Goal: Information Seeking & Learning: Learn about a topic

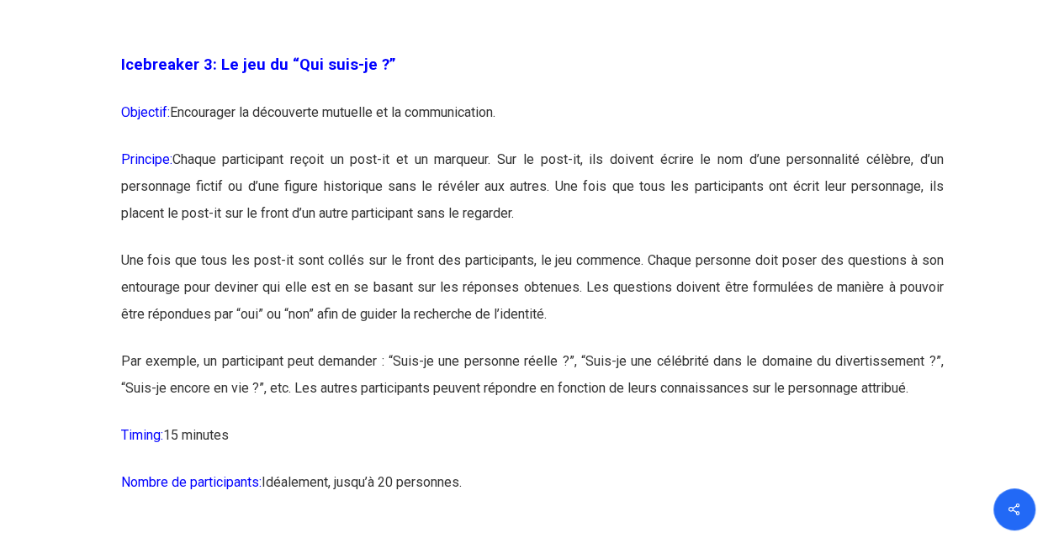
scroll to position [2103, 0]
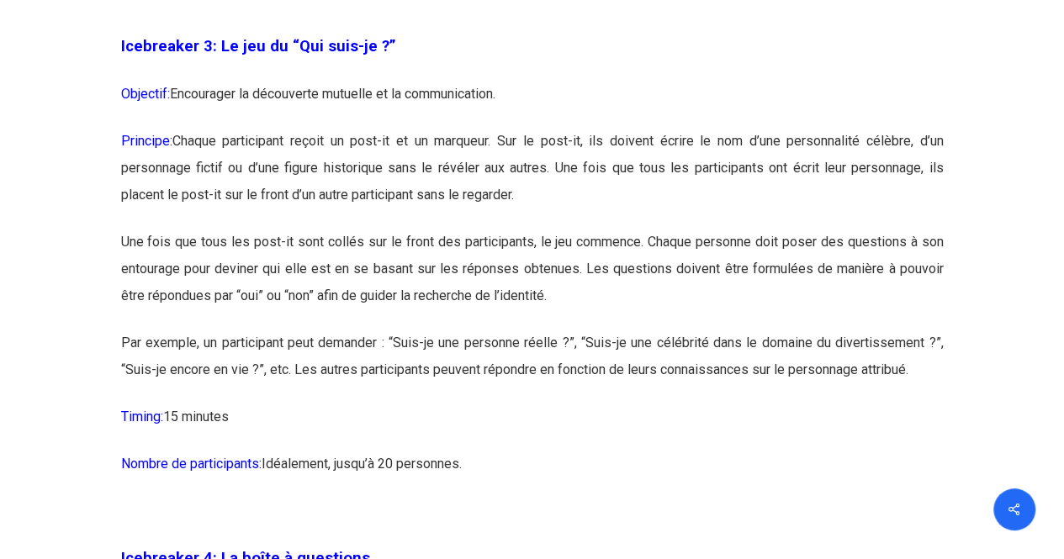
click at [589, 315] on p "Une fois que tous les post-it sont collés sur le front des participants, le jeu…" at bounding box center [532, 279] width 823 height 101
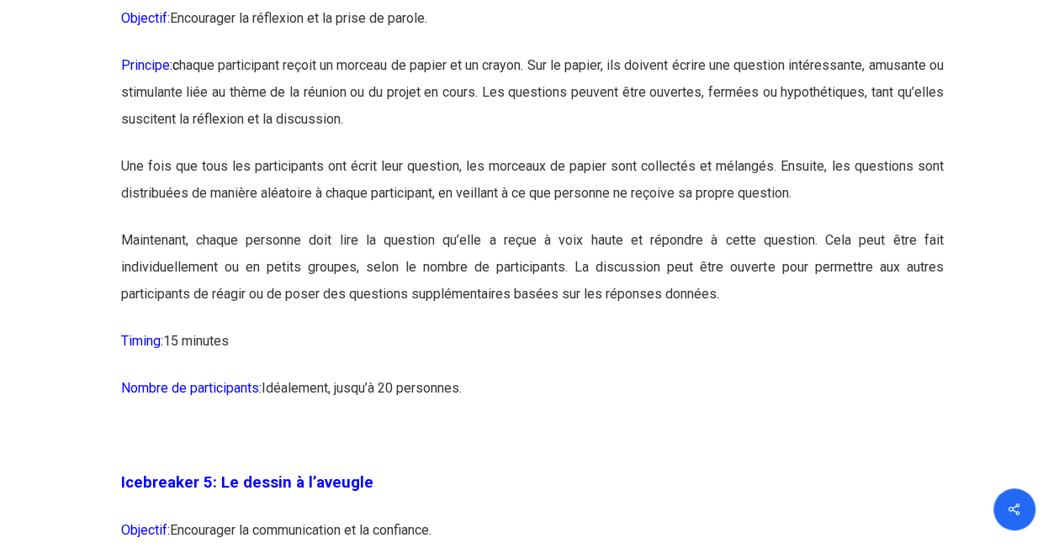
scroll to position [2692, 0]
click at [431, 145] on p "Principe: c haque participant reçoit un morceau de papier et un crayon. Sur le …" at bounding box center [532, 101] width 823 height 101
click at [479, 152] on p "Principe: c haque participant reçoit un morceau de papier et un crayon. Sur le …" at bounding box center [532, 101] width 823 height 101
click at [875, 226] on p "Une fois que tous les participants ont écrit leur question, les morceaux de pap…" at bounding box center [532, 189] width 823 height 74
click at [228, 226] on p "Une fois que tous les participants ont écrit leur question, les morceaux de pap…" at bounding box center [532, 189] width 823 height 74
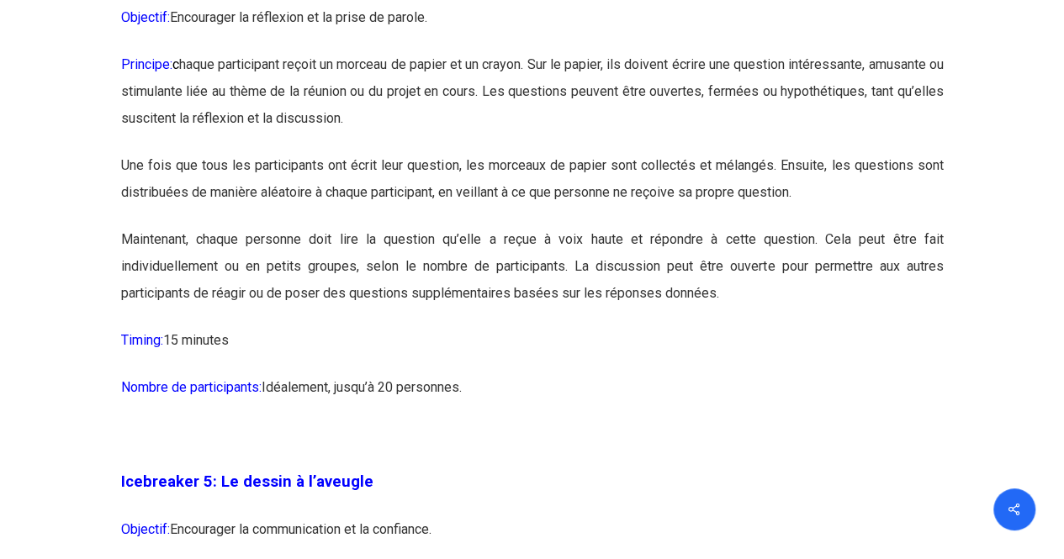
click at [595, 226] on p "Une fois que tous les participants ont écrit leur question, les morceaux de pap…" at bounding box center [532, 189] width 823 height 74
click at [843, 327] on p "Maintenant, chaque personne doit lire la question qu’elle a reçue à voix haute …" at bounding box center [532, 276] width 823 height 101
click at [575, 327] on p "Maintenant, chaque personne doit lire la question qu’elle a reçue à voix haute …" at bounding box center [532, 276] width 823 height 101
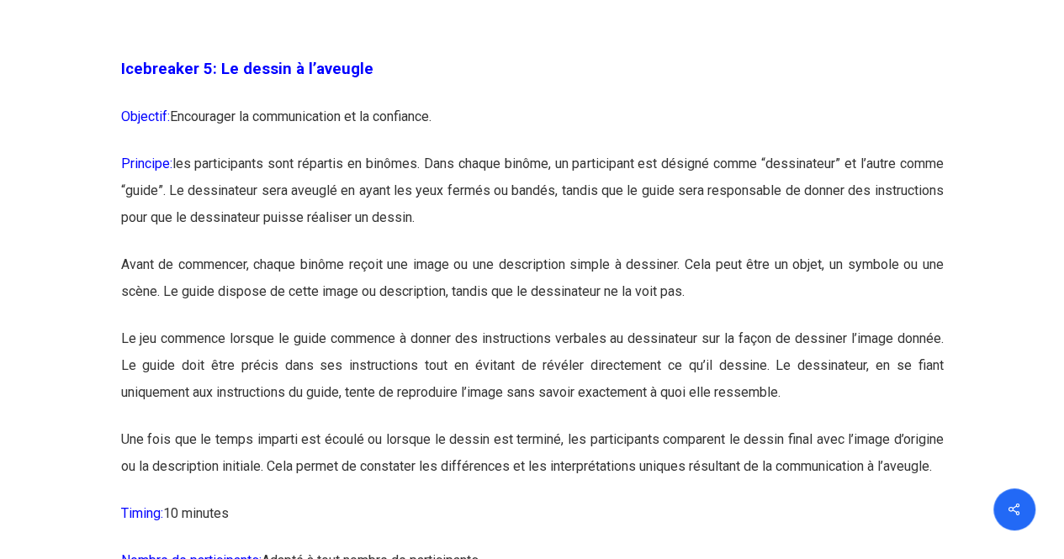
scroll to position [3112, 0]
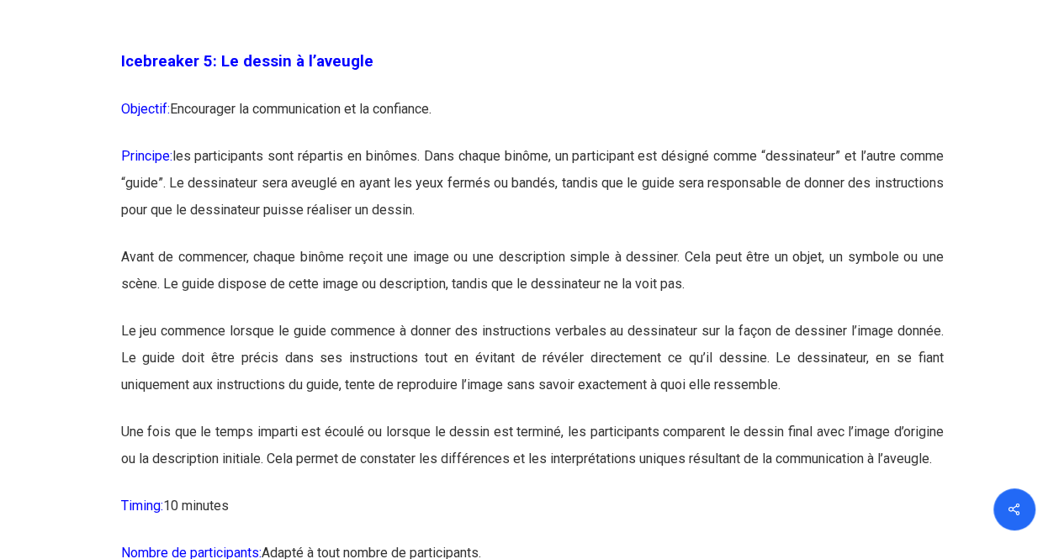
click at [585, 244] on p "Principe: les participants sont répartis en binômes. Dans chaque binôme, un par…" at bounding box center [532, 193] width 823 height 101
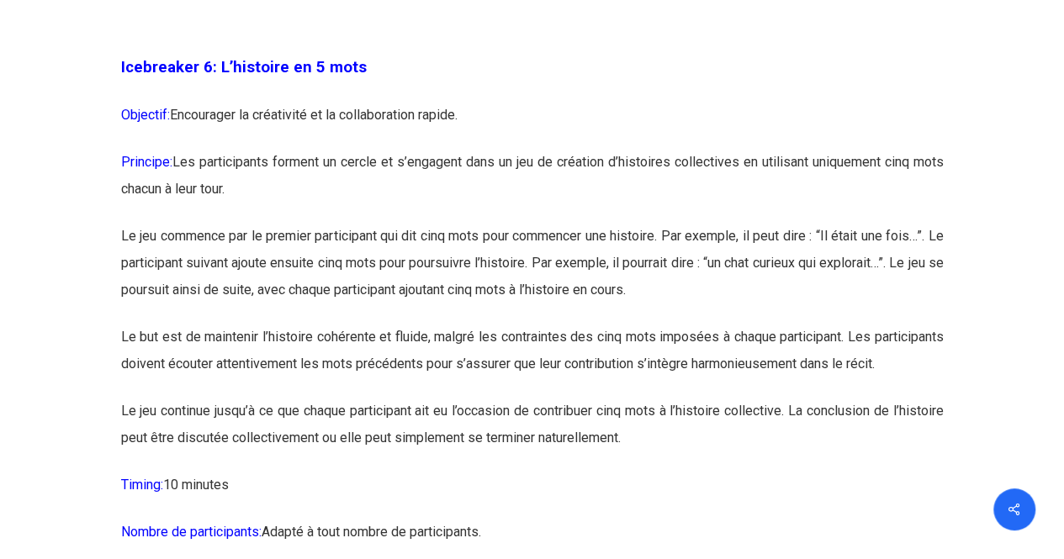
scroll to position [3701, 0]
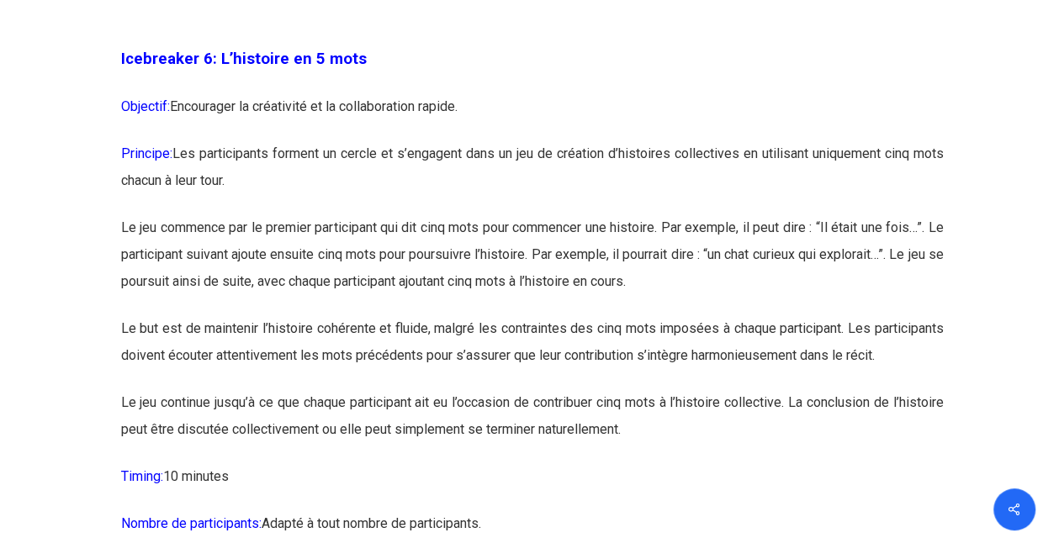
click at [567, 209] on p "Principe: Les participants forment un cercle et s’engagent dans un jeu de créat…" at bounding box center [532, 177] width 823 height 74
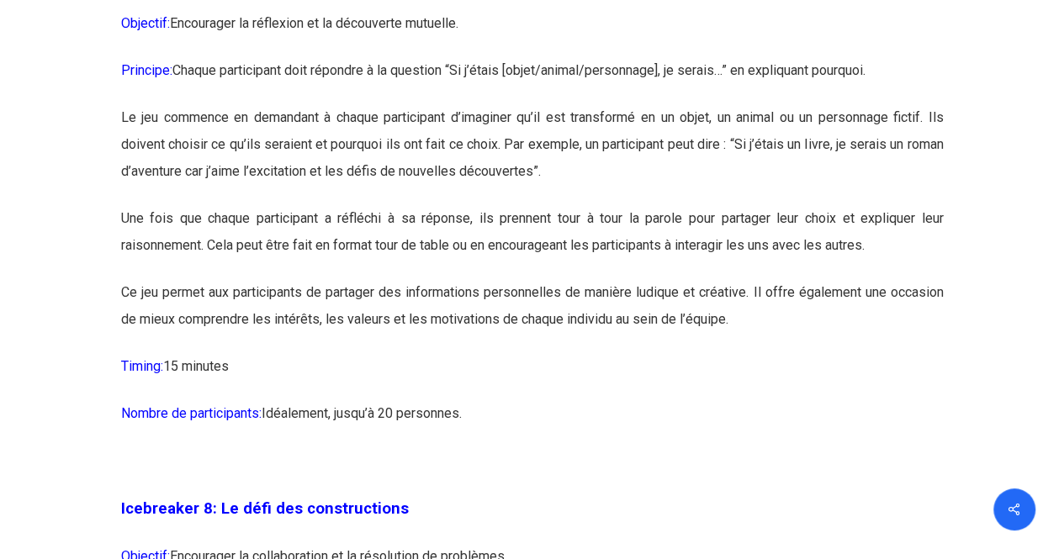
scroll to position [4374, 0]
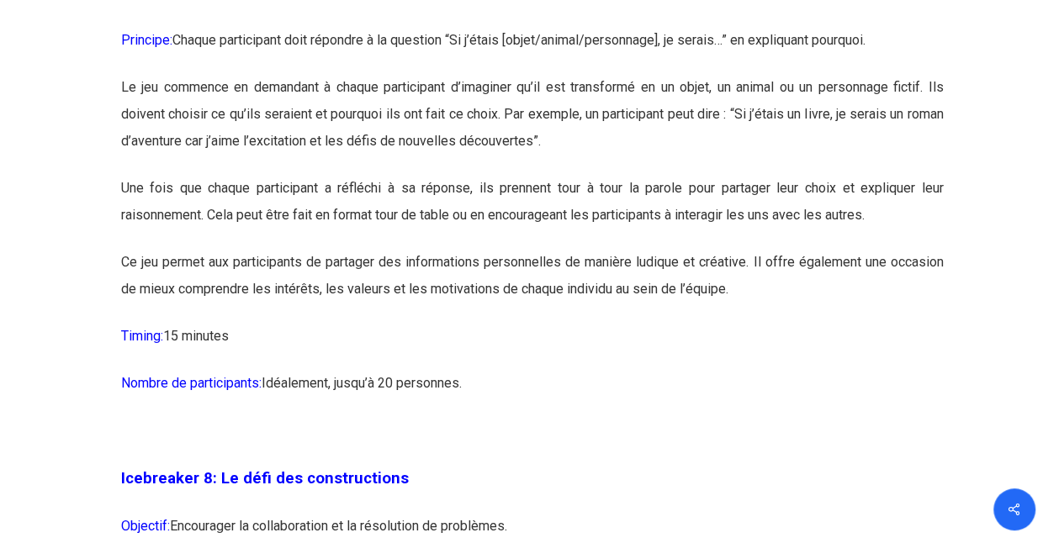
click at [541, 249] on p "Une fois que chaque participant a réfléchi à sa réponse, ils prennent tour à to…" at bounding box center [532, 212] width 823 height 74
click at [664, 175] on p "Le jeu commence en demandant à chaque participant d’imaginer qu’il est transfor…" at bounding box center [532, 124] width 823 height 101
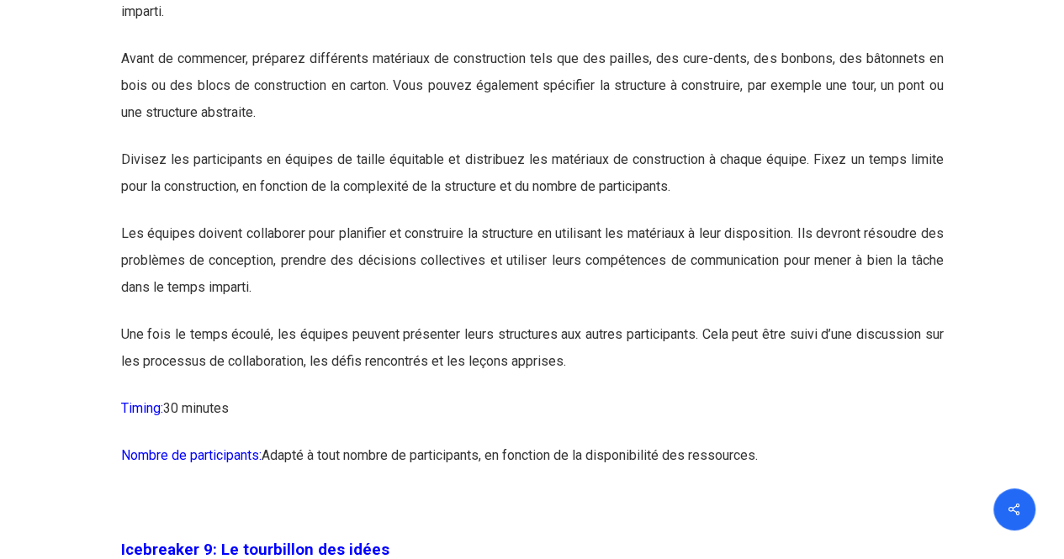
scroll to position [4963, 0]
click at [717, 220] on p "Divisez les participants en équipes de taille équitable et distribuez les matér…" at bounding box center [532, 183] width 823 height 74
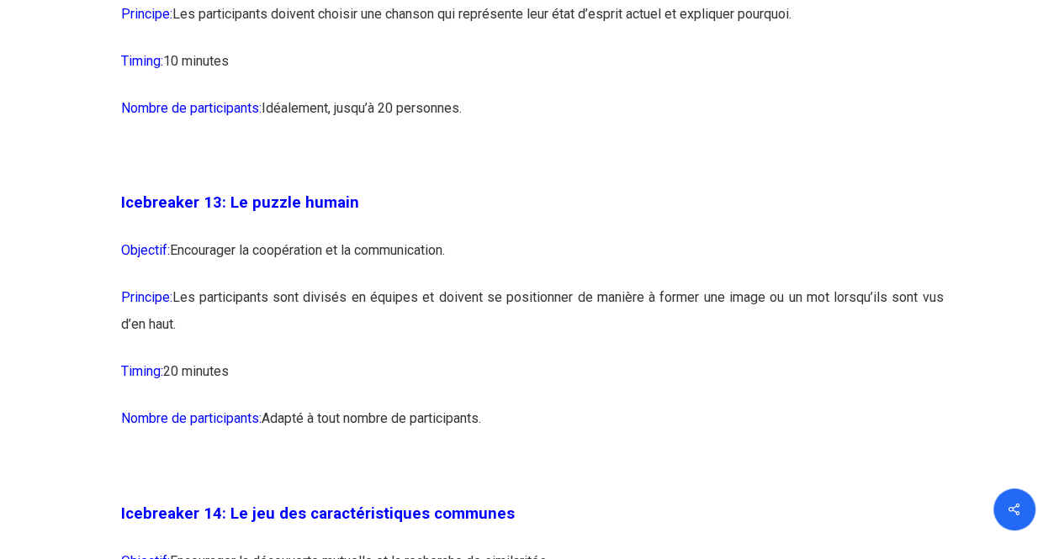
scroll to position [7654, 0]
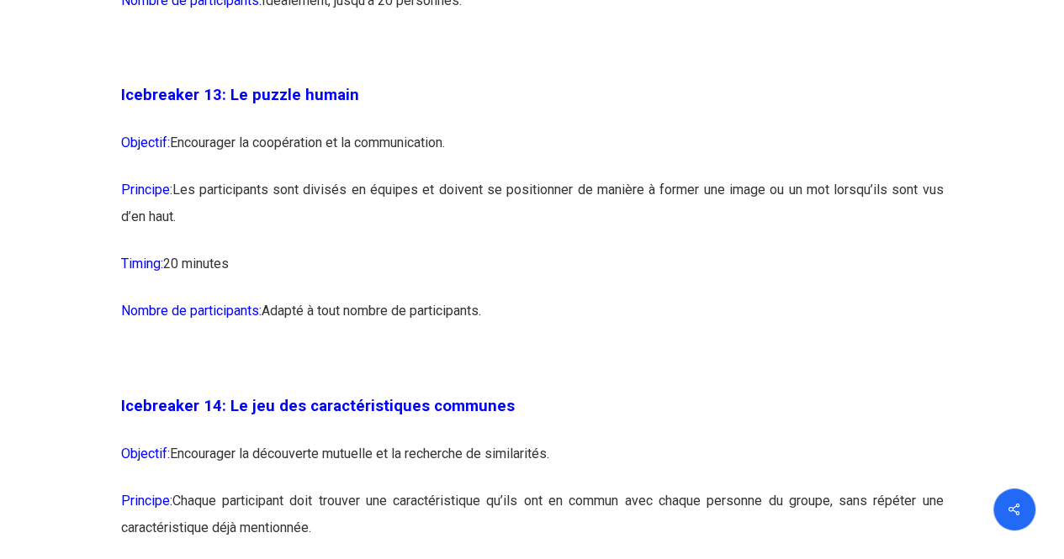
click at [586, 251] on p "Principe: Les participants sont divisés en équipes et doivent se positionner de…" at bounding box center [532, 214] width 823 height 74
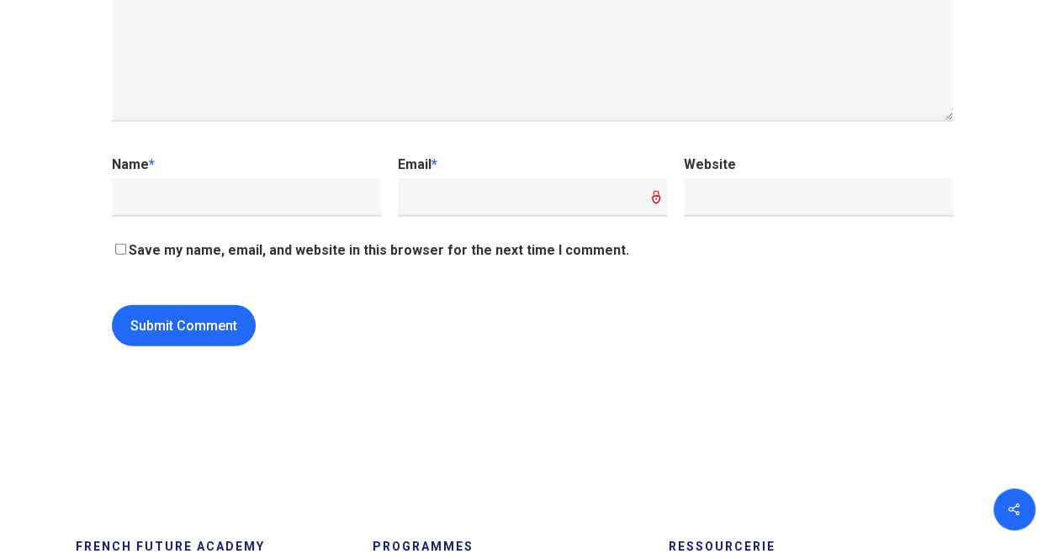
scroll to position [18000, 0]
